Goal: Information Seeking & Learning: Learn about a topic

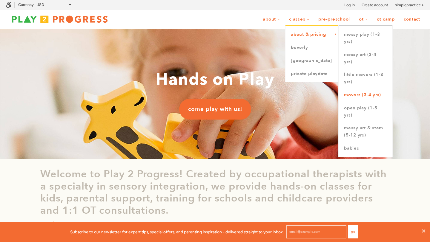
click at [362, 94] on link "Movers (3-4 yrs)" at bounding box center [365, 95] width 54 height 13
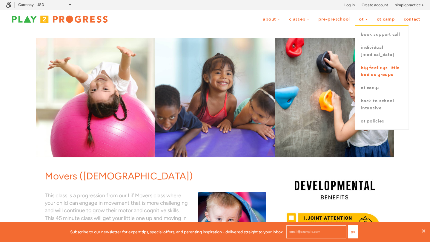
click at [368, 75] on link "Big Feelings Little Bodies Groups" at bounding box center [381, 71] width 53 height 20
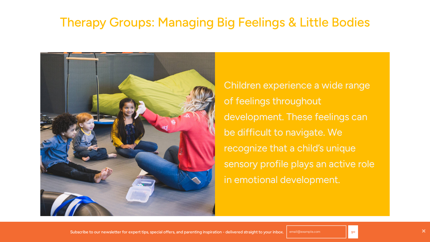
scroll to position [34, 0]
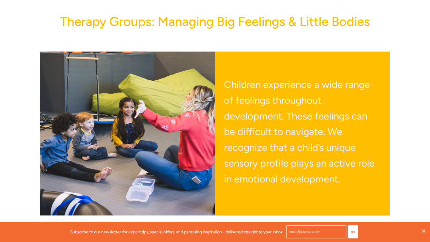
click at [368, 75] on div "Children experience a wide range of feelings throughout development. These feel…" at bounding box center [302, 134] width 175 height 164
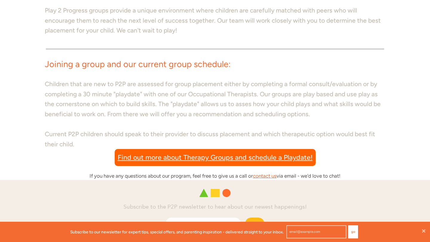
scroll to position [471, 0]
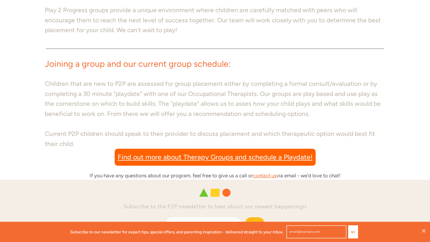
click at [292, 156] on span "Find out more about Therapy Groups and schedule a Playdate!" at bounding box center [215, 157] width 195 height 11
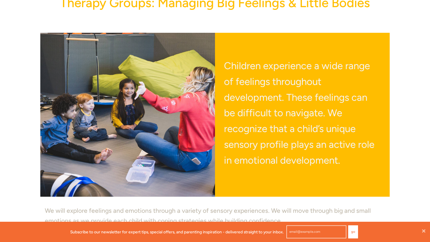
scroll to position [0, 0]
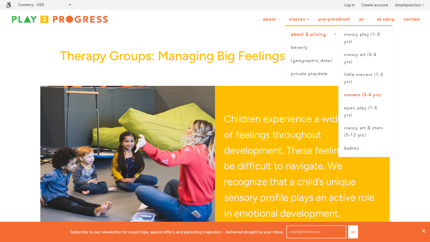
click at [356, 94] on link "Movers (3-4 yrs)" at bounding box center [365, 95] width 54 height 13
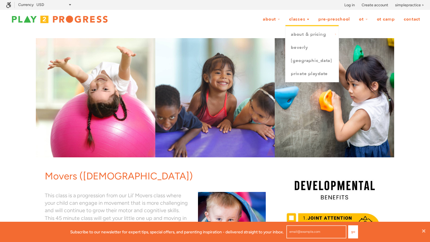
scroll to position [0, 0]
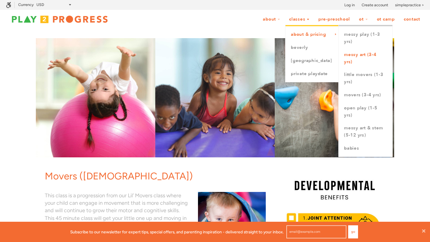
click at [352, 55] on link "Messy Art (3-4 yrs)" at bounding box center [365, 58] width 54 height 20
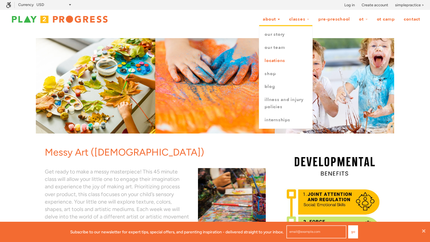
click at [275, 61] on link "Locations" at bounding box center [285, 60] width 53 height 13
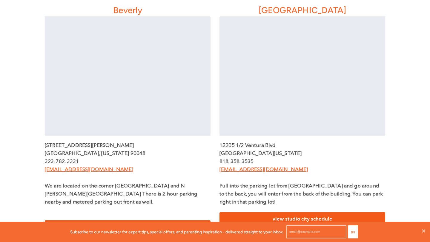
scroll to position [174, 0]
